Goal: Register for event/course

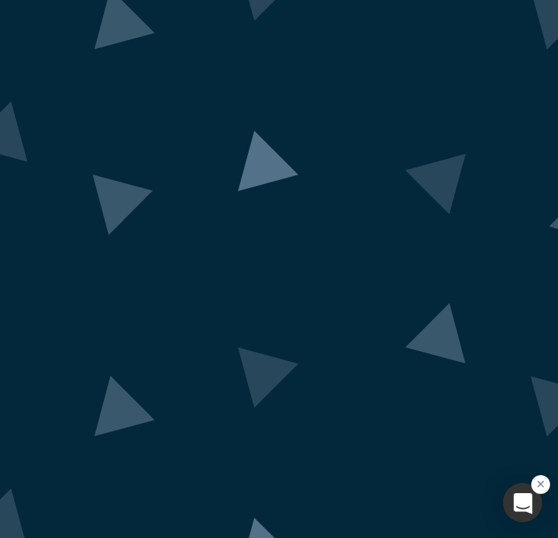
scroll to position [70, 0]
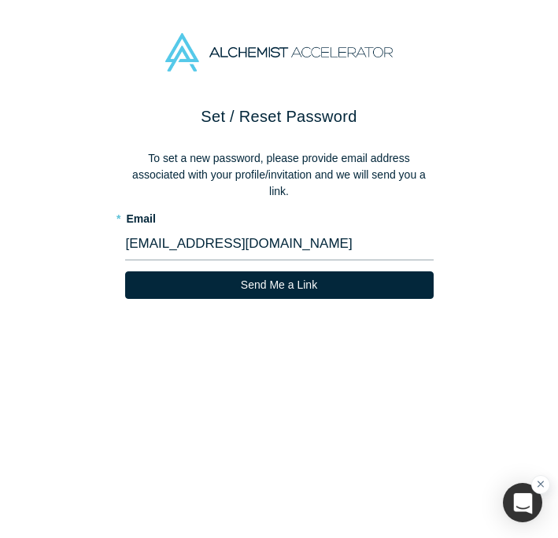
drag, startPoint x: 250, startPoint y: 248, endPoint x: 21, endPoint y: 245, distance: 229.0
click at [21, 245] on div "Set / Reset Password To set a new password, please provide email address associ…" at bounding box center [279, 322] width 558 height 434
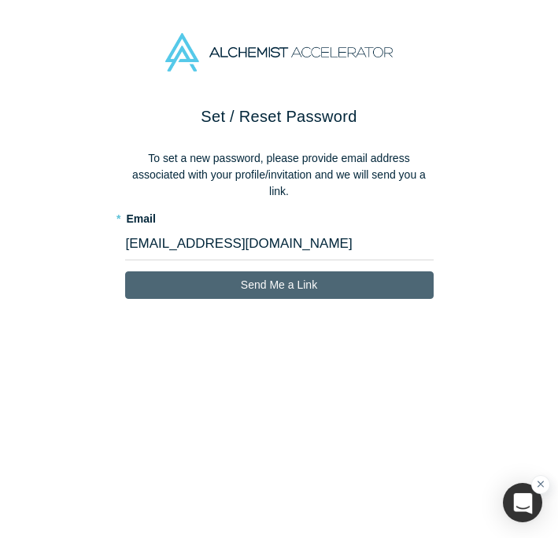
click at [229, 289] on button "Send Me a Link" at bounding box center [279, 285] width 308 height 28
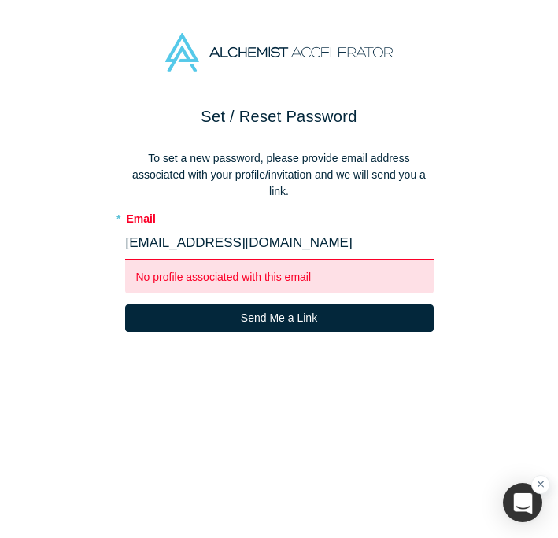
drag, startPoint x: 242, startPoint y: 246, endPoint x: 46, endPoint y: 247, distance: 195.9
click at [46, 247] on div "Set / Reset Password To set a new password, please provide email address associ…" at bounding box center [279, 322] width 558 height 434
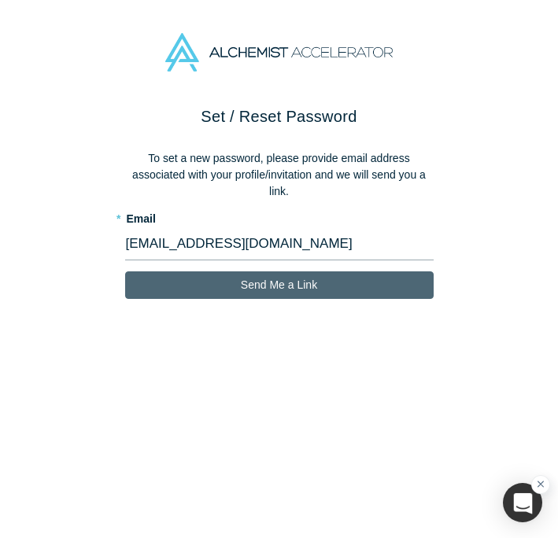
type input "[EMAIL_ADDRESS][DOMAIN_NAME]"
click at [225, 278] on button "Send Me a Link" at bounding box center [279, 285] width 308 height 28
